Goal: Task Accomplishment & Management: Manage account settings

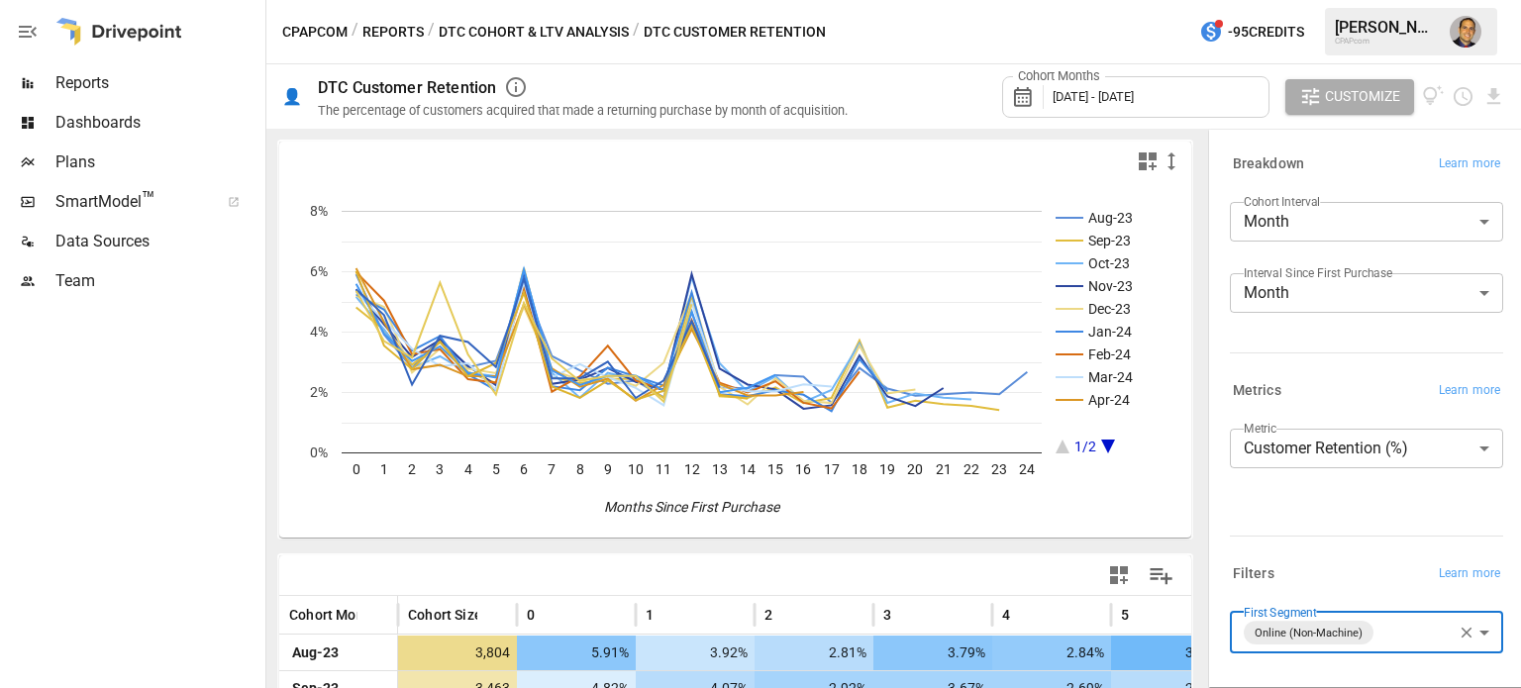
click at [93, 275] on span "Team" at bounding box center [158, 281] width 206 height 24
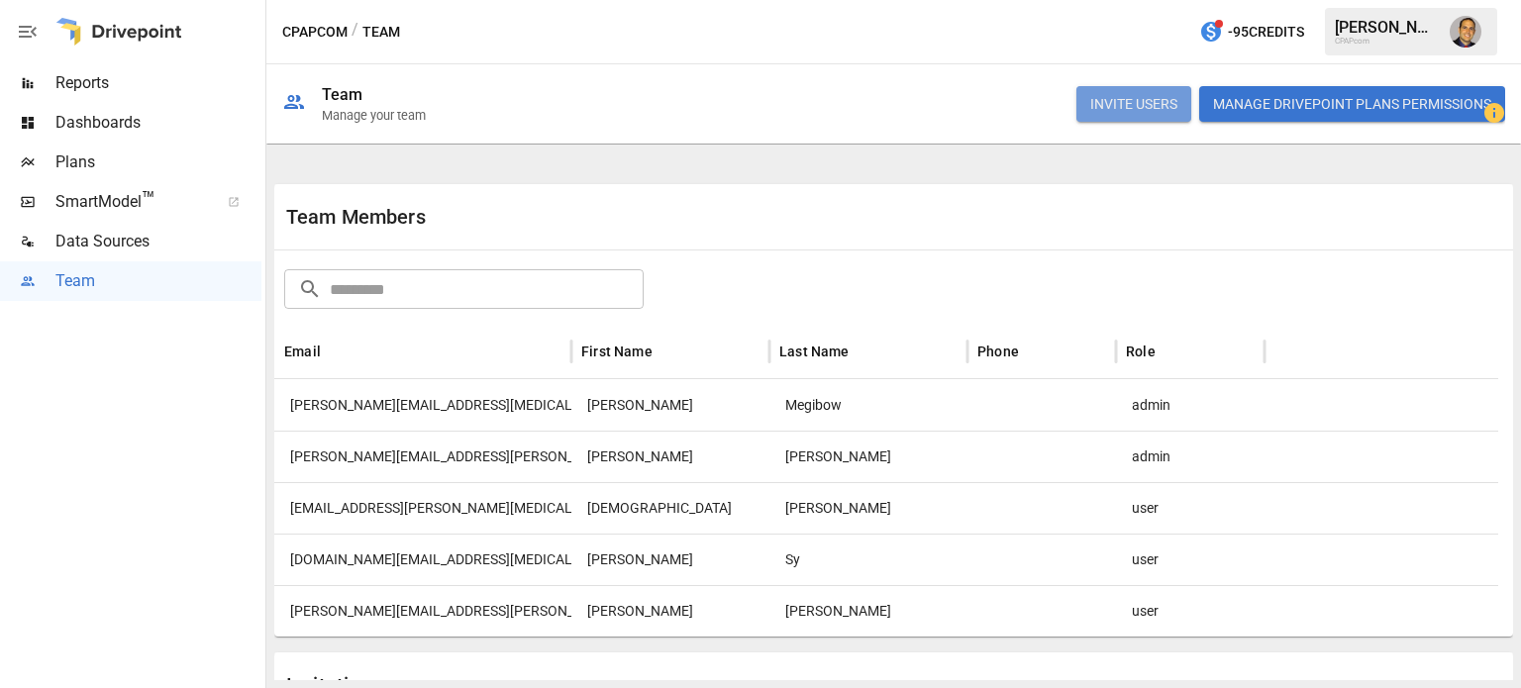
click at [1127, 114] on button "INVITE USERS" at bounding box center [1133, 104] width 115 height 36
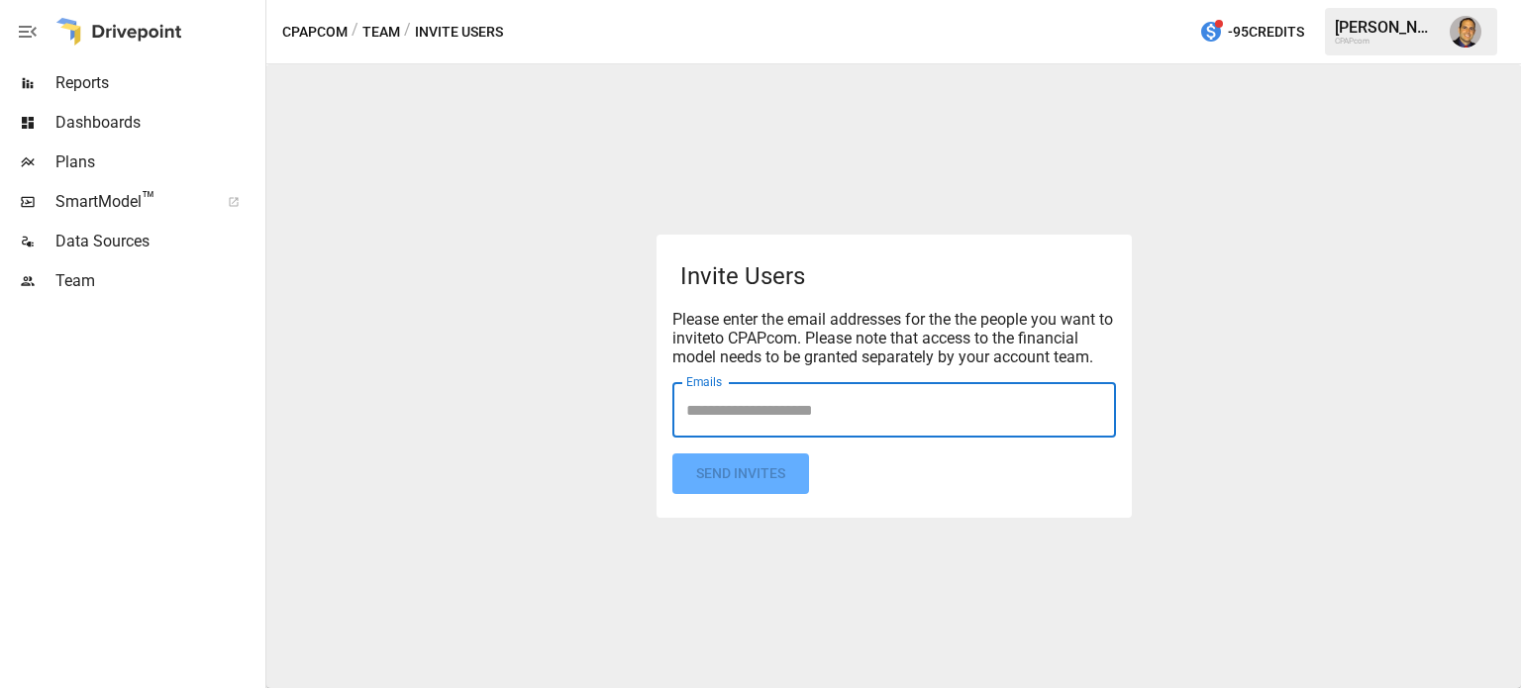
click at [714, 422] on input "Emails" at bounding box center [894, 410] width 426 height 38
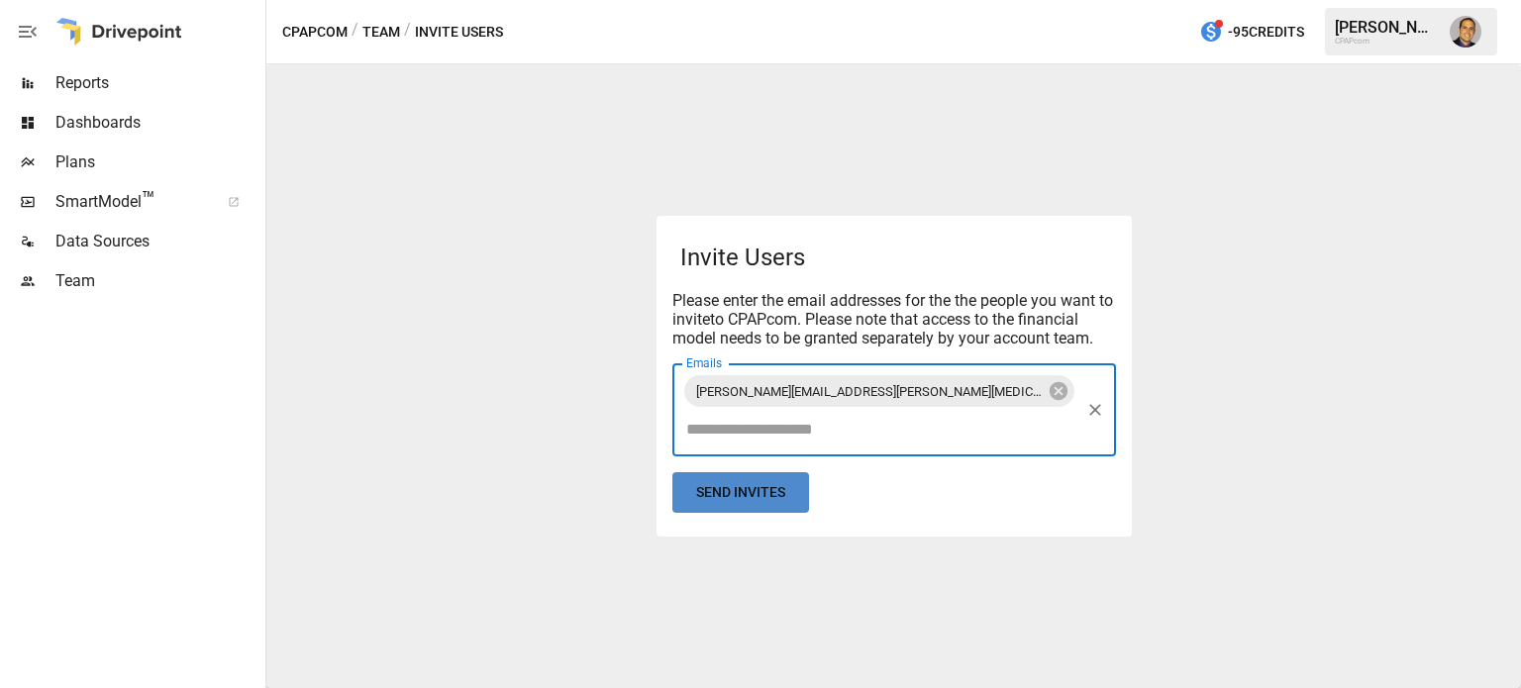
click at [734, 476] on button "Send Invites" at bounding box center [740, 492] width 137 height 41
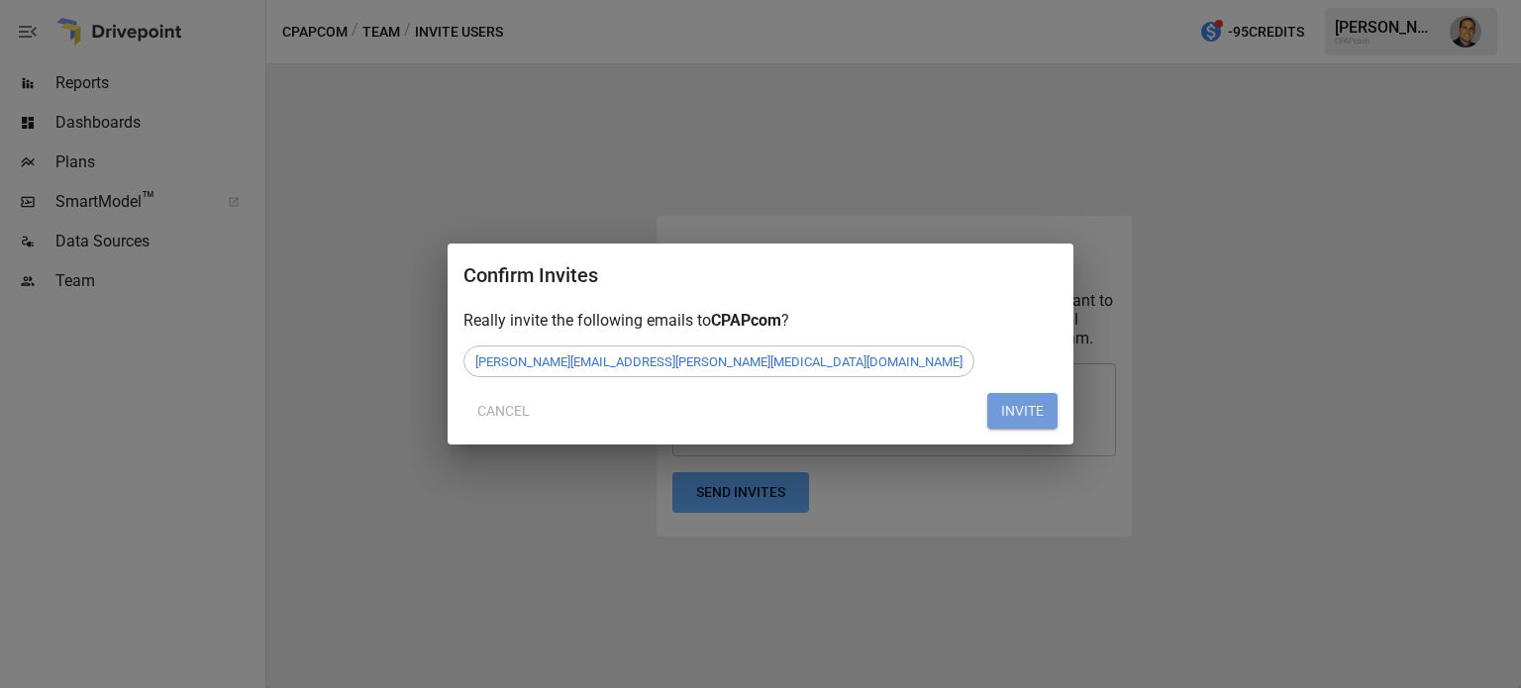
click at [1020, 414] on button "INVITE" at bounding box center [1022, 411] width 70 height 36
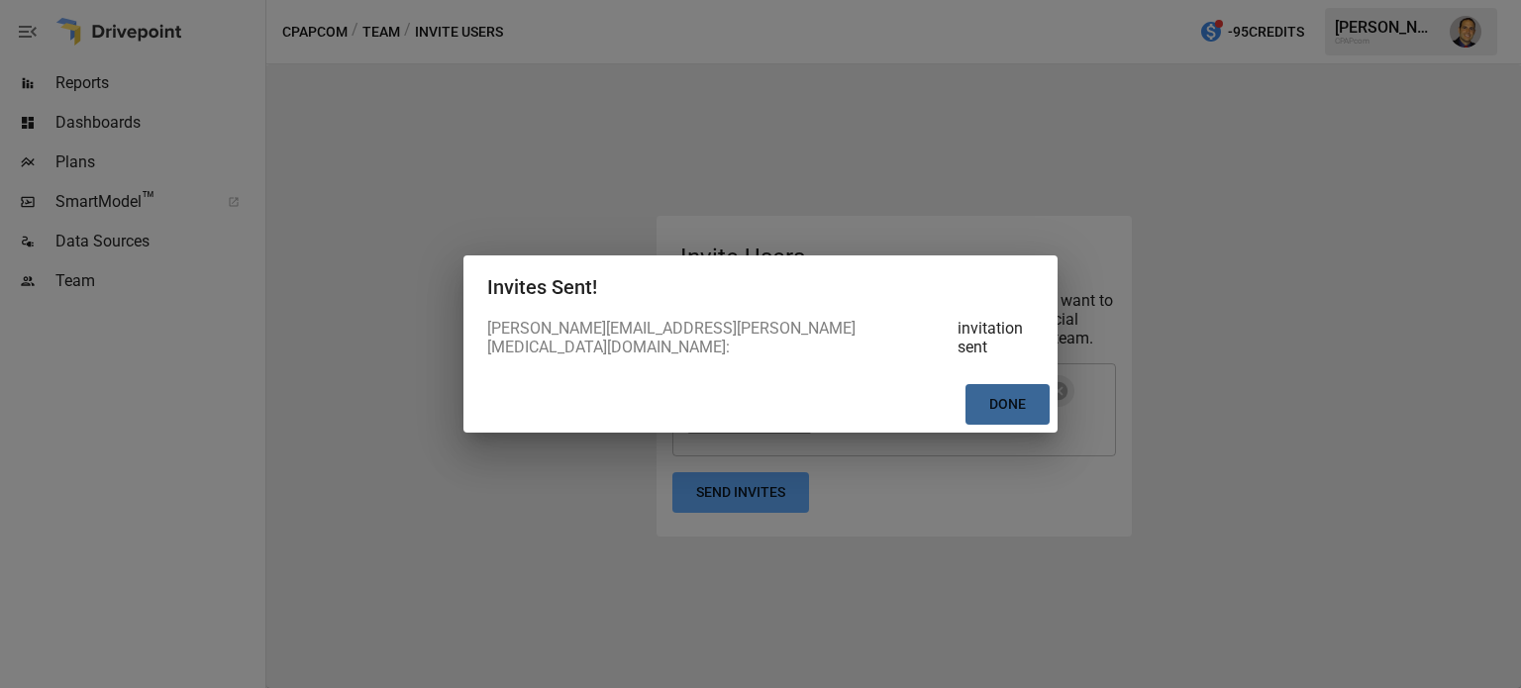
click at [1004, 398] on button "Done" at bounding box center [1007, 404] width 84 height 41
